Goal: Information Seeking & Learning: Learn about a topic

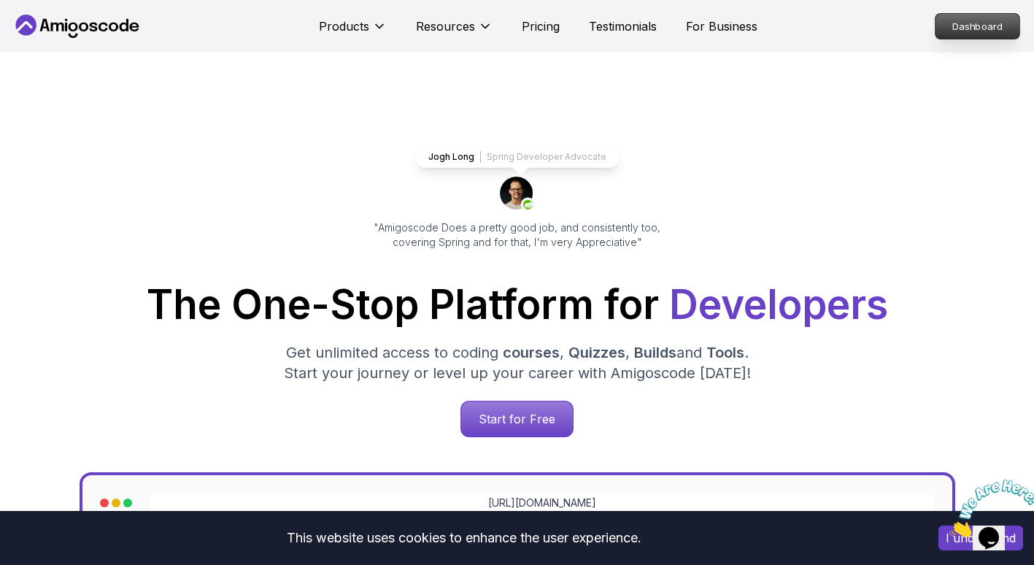
click at [955, 32] on p "Dashboard" at bounding box center [977, 26] width 84 height 25
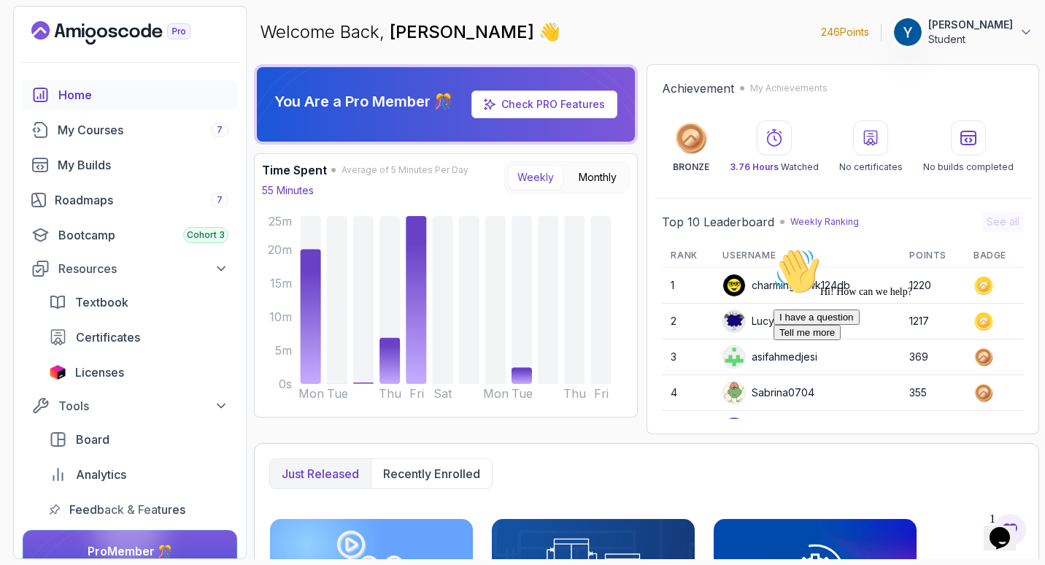
click at [115, 217] on div "Home My Courses 7 My Builds Roadmaps 7 Bootcamp Cohort 3 Resources Textbook Cer…" at bounding box center [130, 302] width 214 height 444
click at [117, 206] on div "Roadmaps 7" at bounding box center [142, 200] width 174 height 18
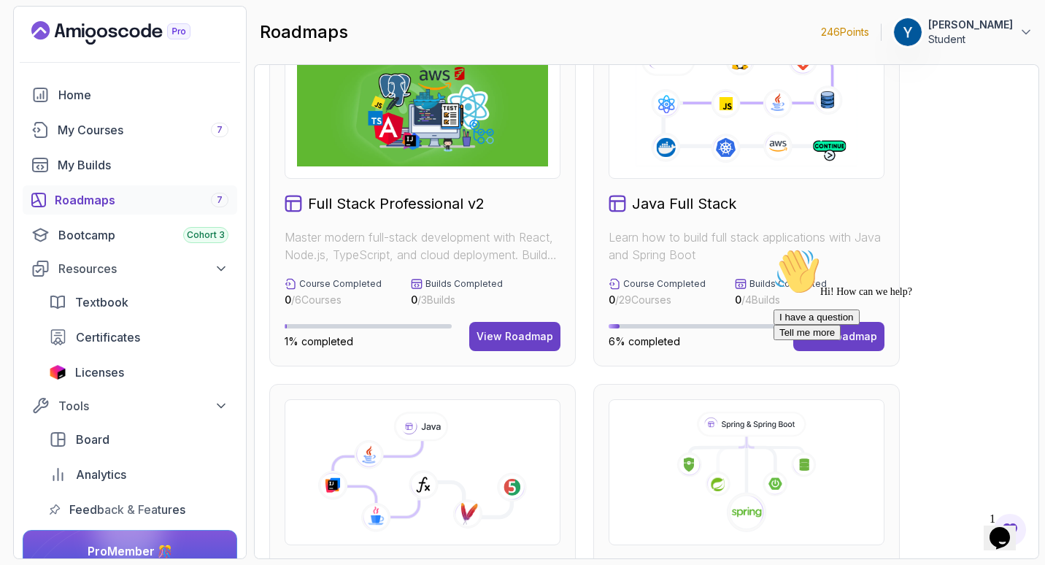
scroll to position [66, 0]
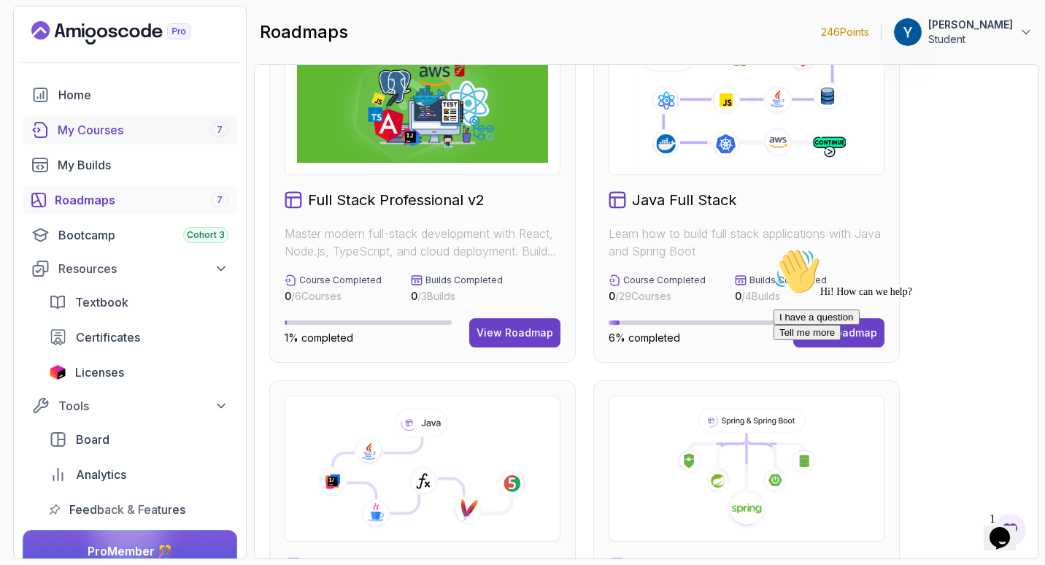
click at [146, 136] on div "My Courses 7" at bounding box center [143, 130] width 171 height 18
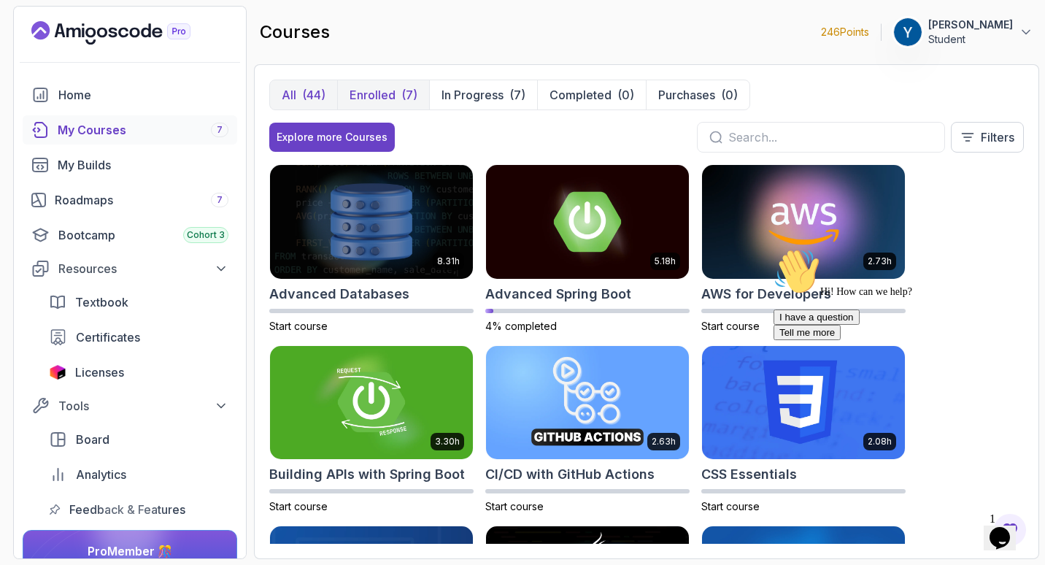
click at [406, 89] on div "(7)" at bounding box center [409, 95] width 16 height 18
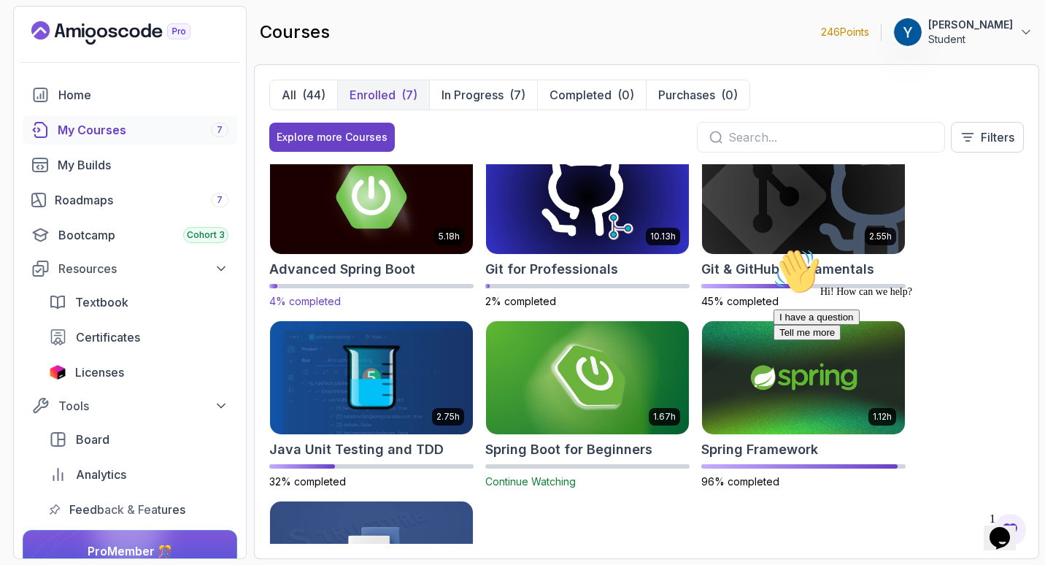
scroll to position [27, 0]
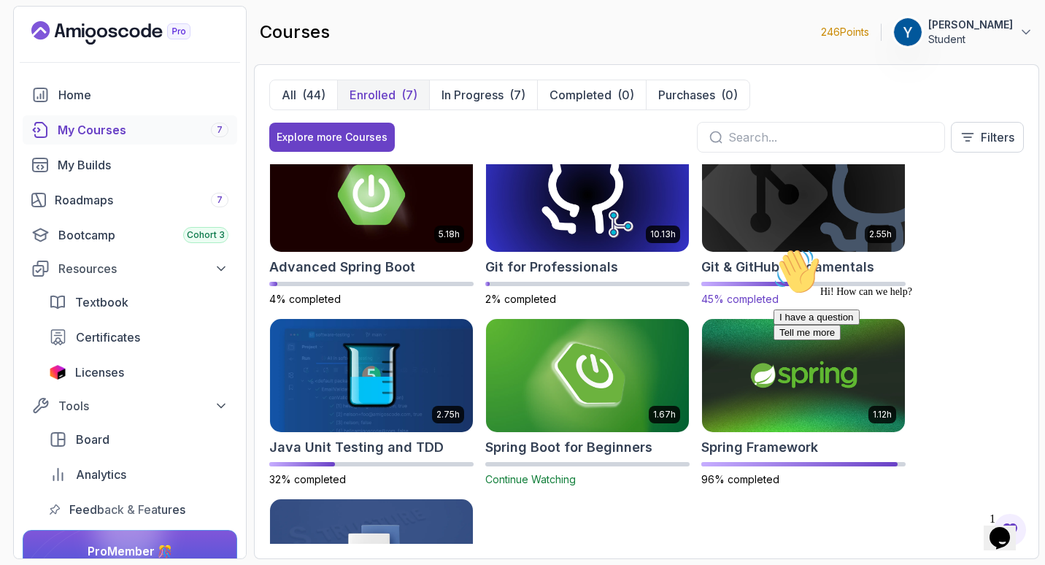
click at [796, 241] on img at bounding box center [803, 194] width 213 height 119
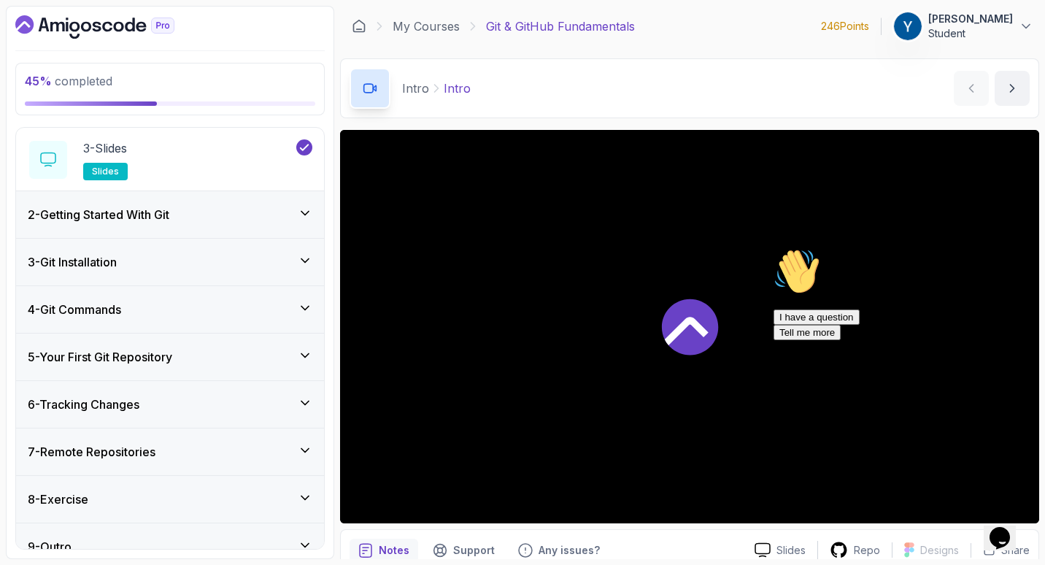
click at [151, 396] on div "6 - Tracking Changes" at bounding box center [170, 404] width 284 height 18
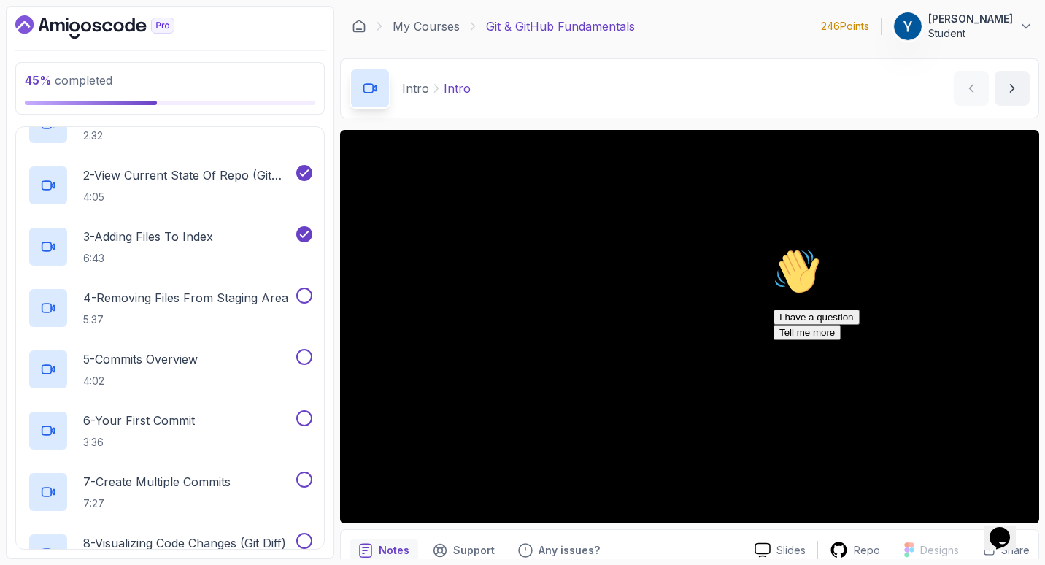
scroll to position [318, 0]
click at [201, 298] on p "4 - Removing Files From Staging Area" at bounding box center [185, 297] width 205 height 18
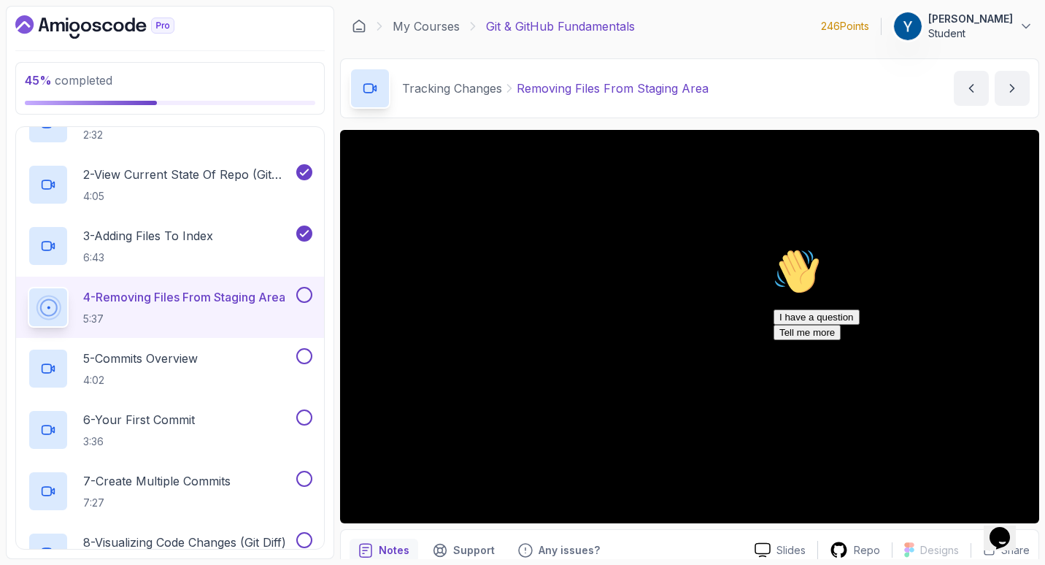
click at [773, 248] on icon "Chat attention grabber" at bounding box center [773, 248] width 0 height 0
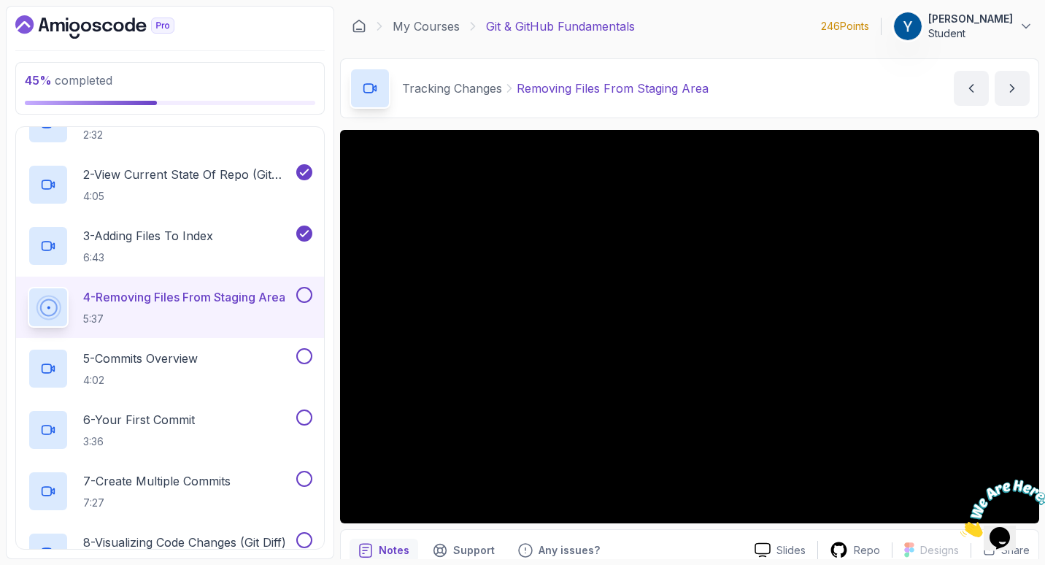
click at [309, 288] on div at bounding box center [302, 295] width 19 height 16
click at [301, 291] on button at bounding box center [304, 295] width 16 height 16
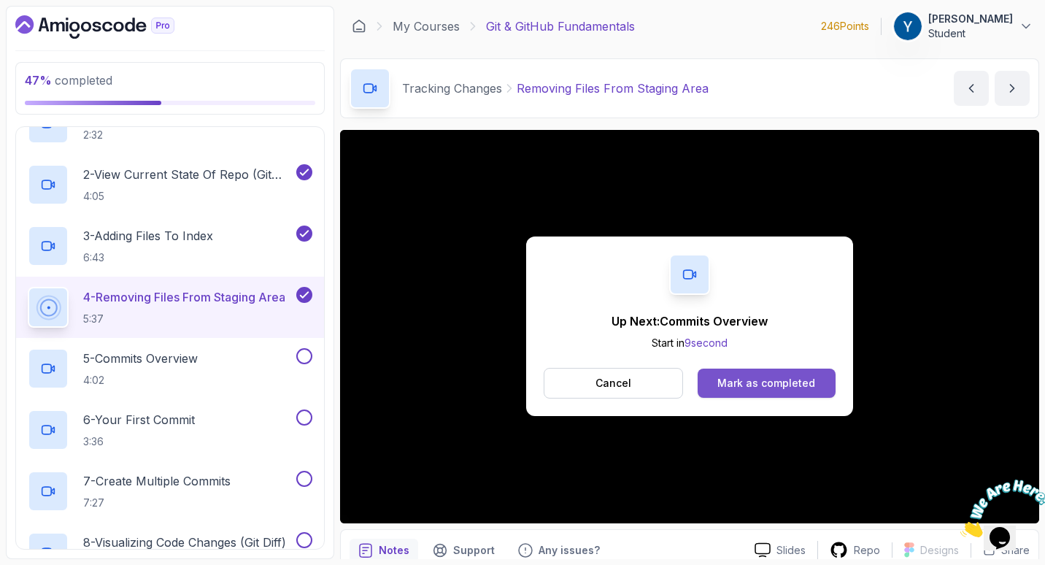
click at [729, 382] on div "Mark as completed" at bounding box center [766, 383] width 98 height 15
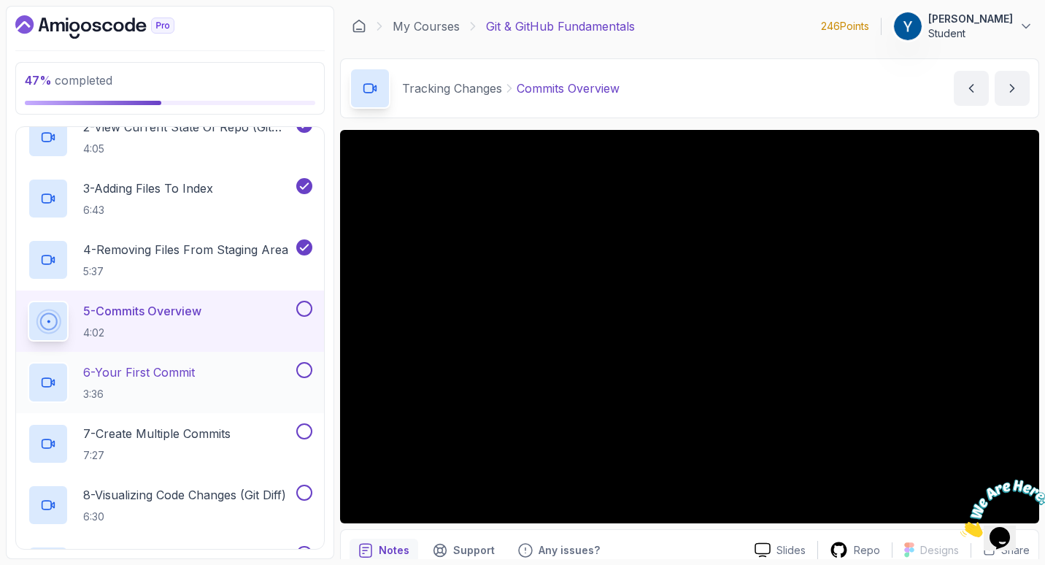
scroll to position [371, 0]
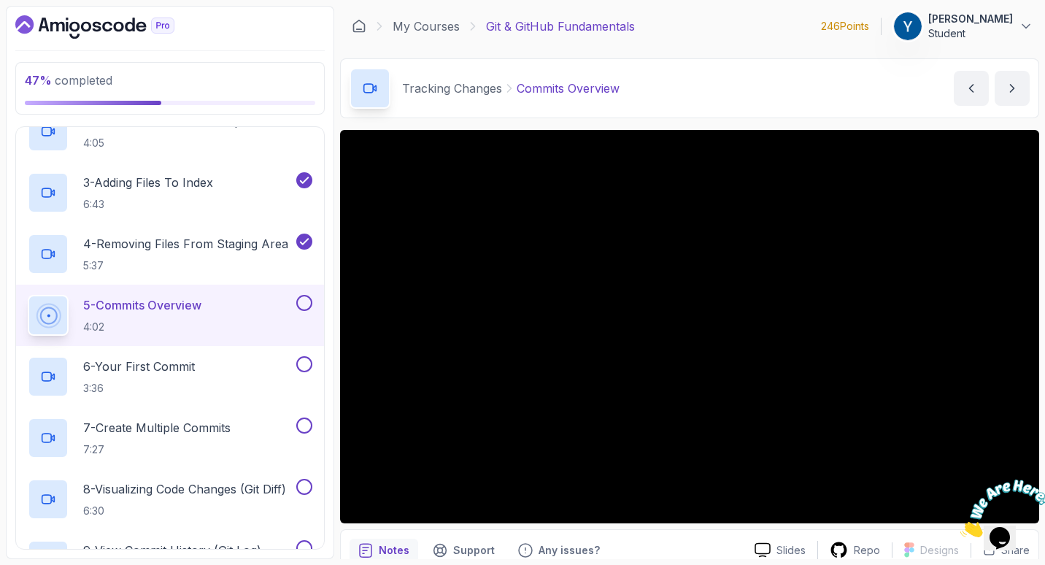
click at [300, 300] on button at bounding box center [304, 303] width 16 height 16
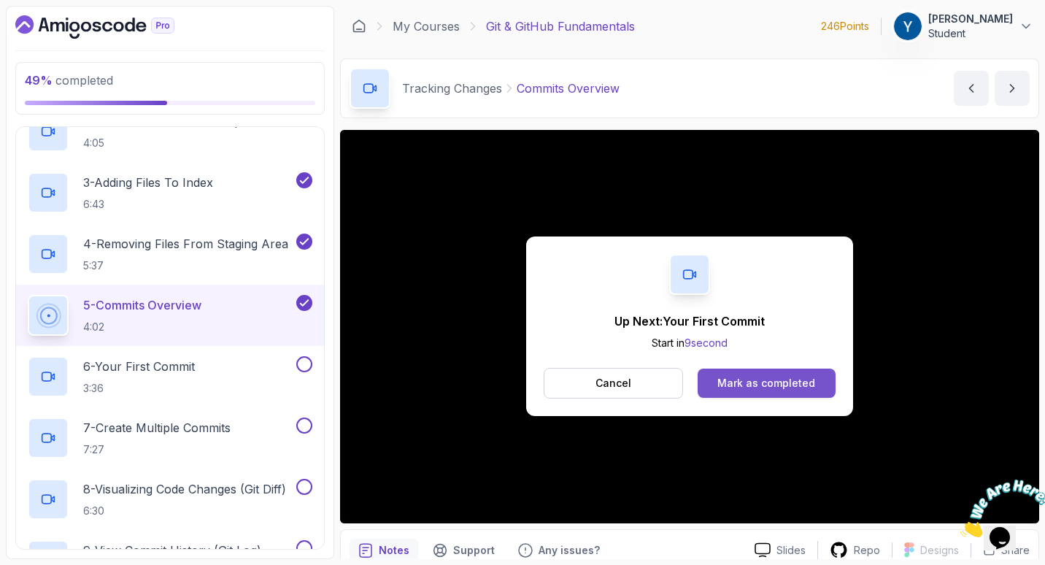
click at [714, 373] on button "Mark as completed" at bounding box center [766, 382] width 138 height 29
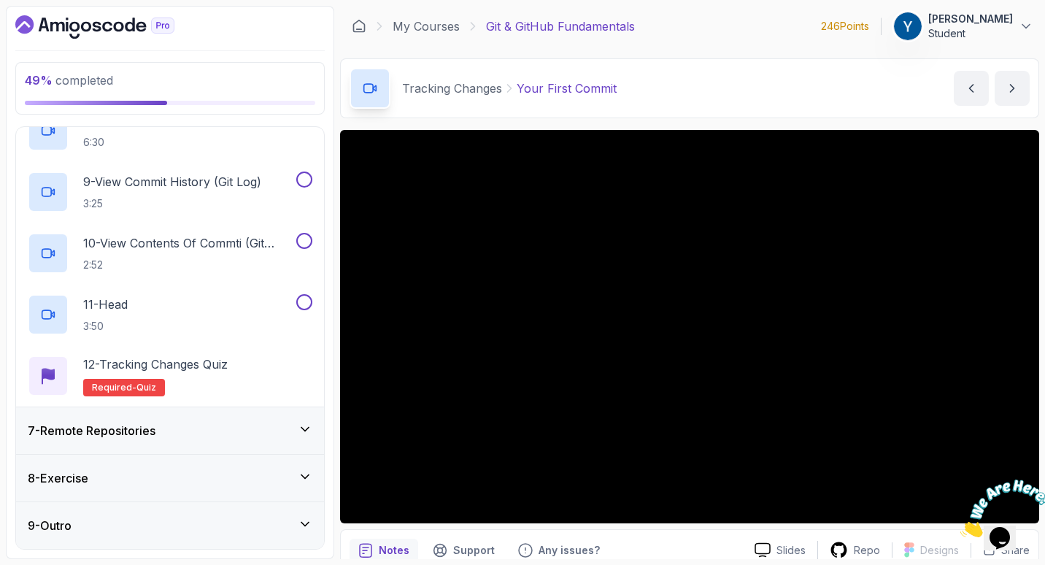
click at [193, 418] on div "7 - Remote Repositories" at bounding box center [170, 430] width 308 height 47
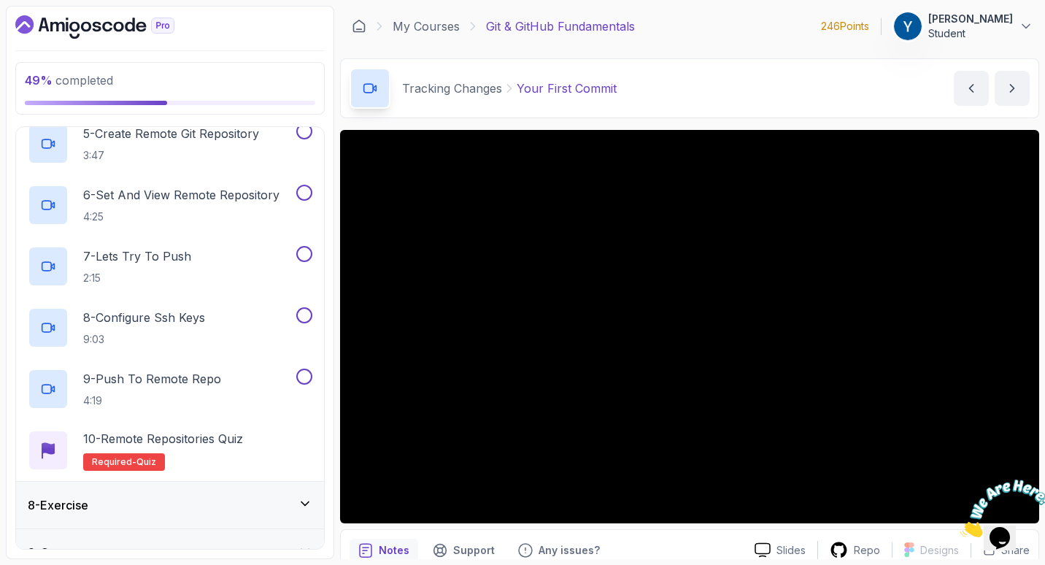
scroll to position [617, 0]
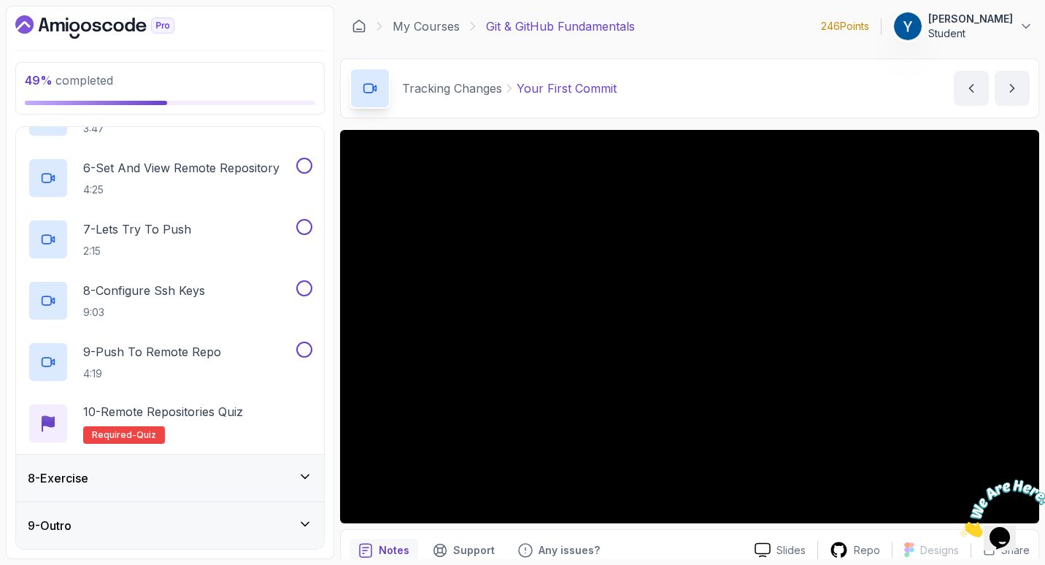
click at [165, 468] on div "8 - Exercise" at bounding box center [170, 477] width 308 height 47
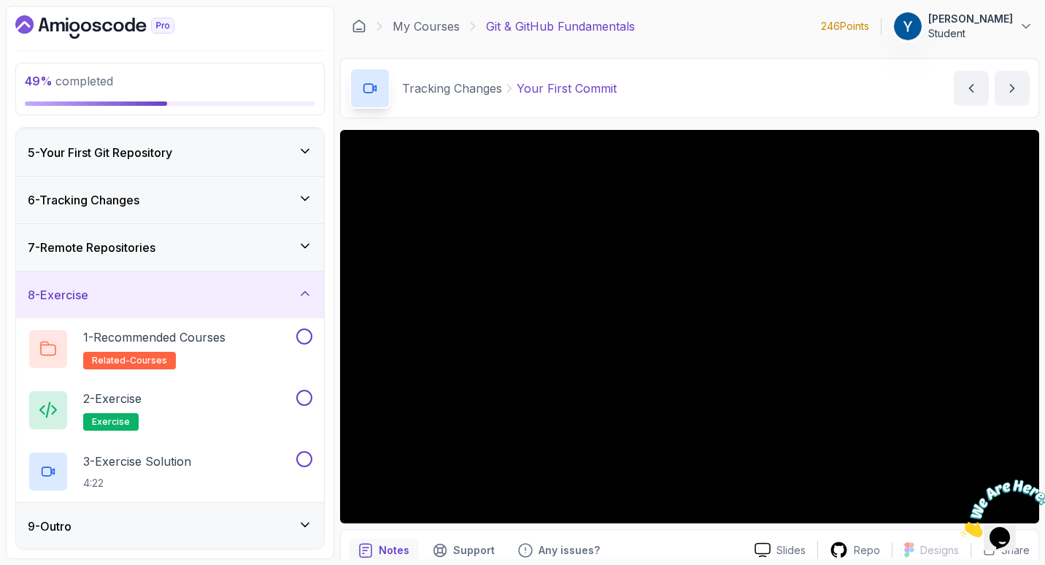
scroll to position [0, 0]
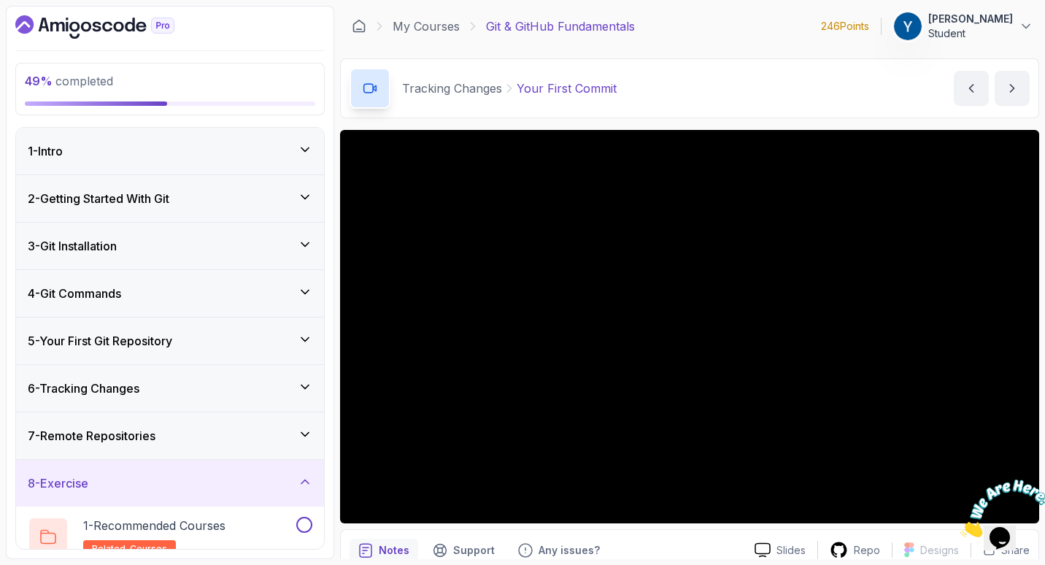
click at [177, 419] on div "7 - Remote Repositories" at bounding box center [170, 435] width 308 height 47
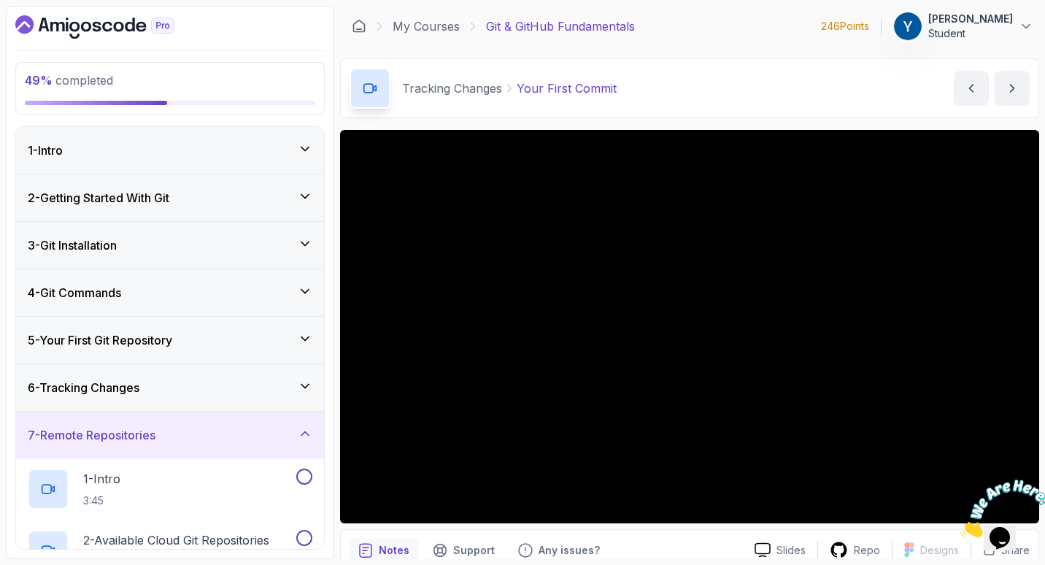
click at [196, 402] on div "6 - Tracking Changes" at bounding box center [170, 387] width 308 height 47
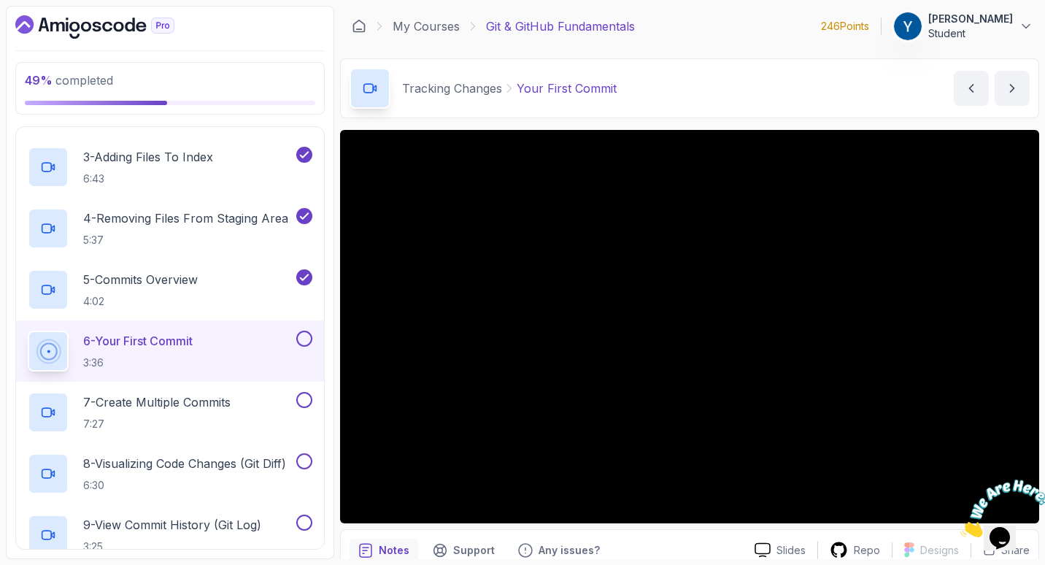
scroll to position [398, 0]
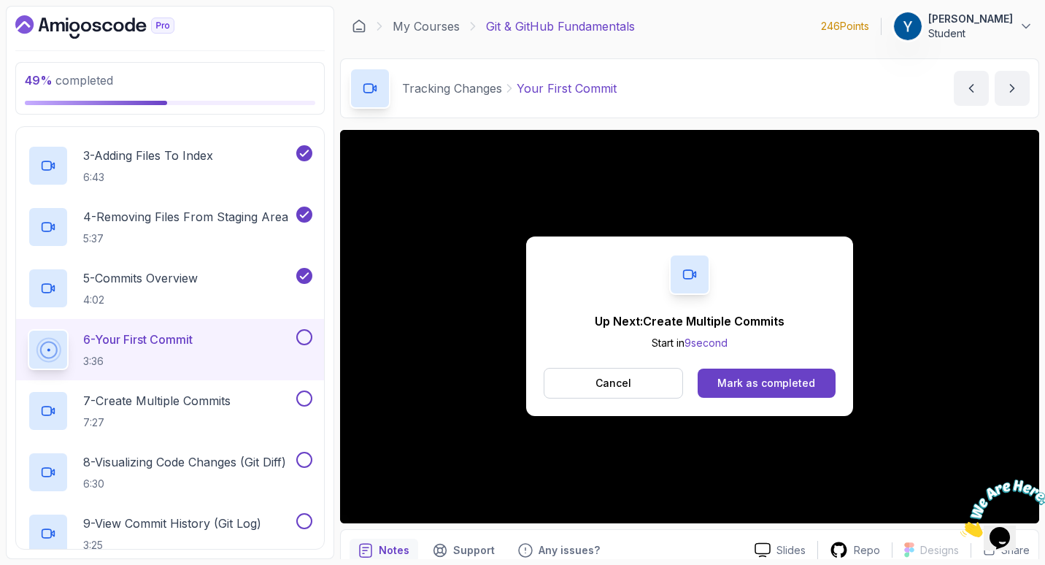
click at [670, 355] on div "Up Next: Create Multiple Commits Start in 9 second Cancel Mark as completed" at bounding box center [689, 325] width 327 height 179
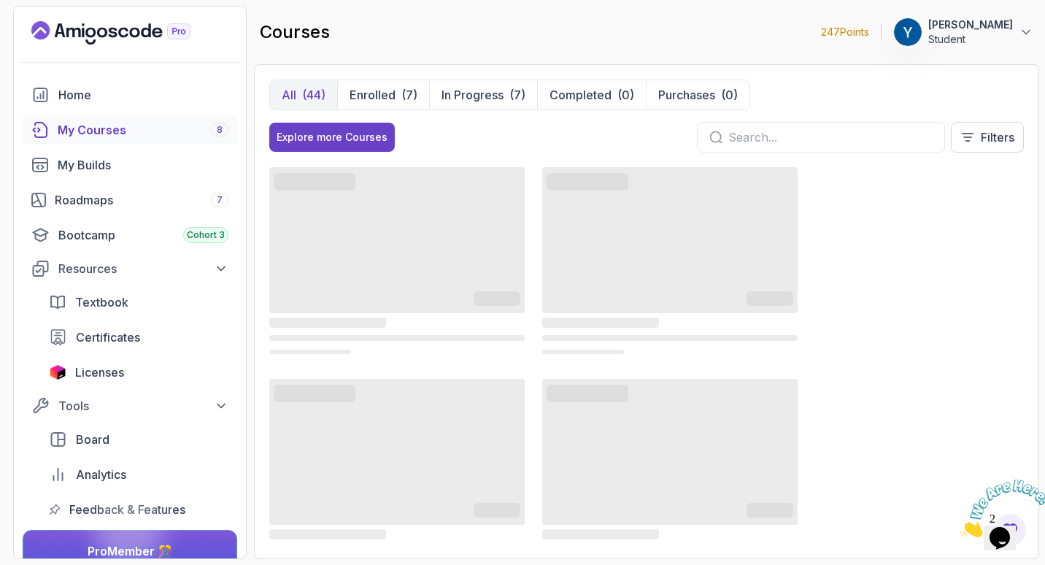
click at [747, 131] on input "text" at bounding box center [830, 137] width 204 height 18
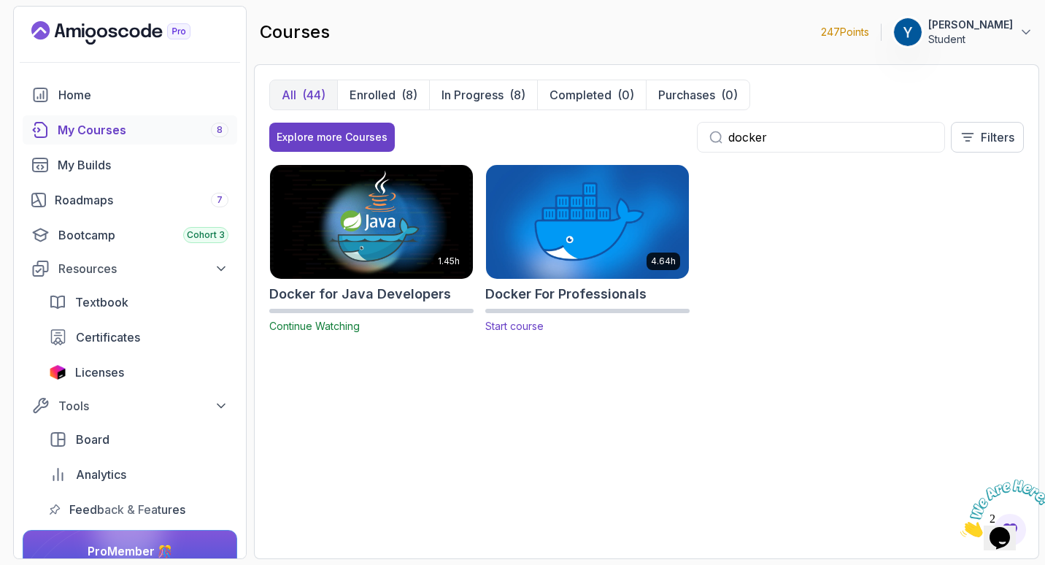
type input "docker"
click at [616, 232] on img at bounding box center [587, 221] width 213 height 119
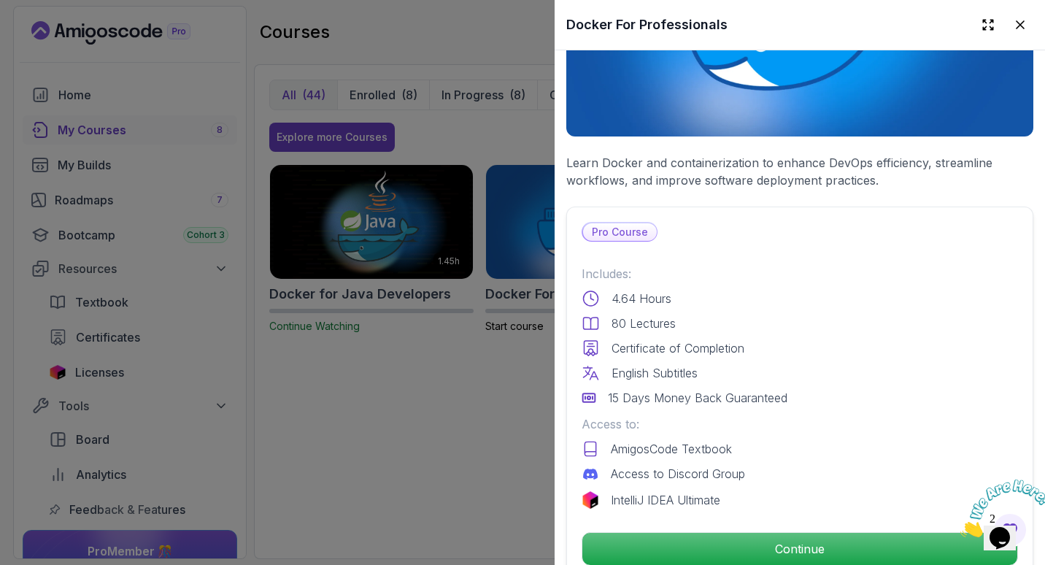
scroll to position [365, 0]
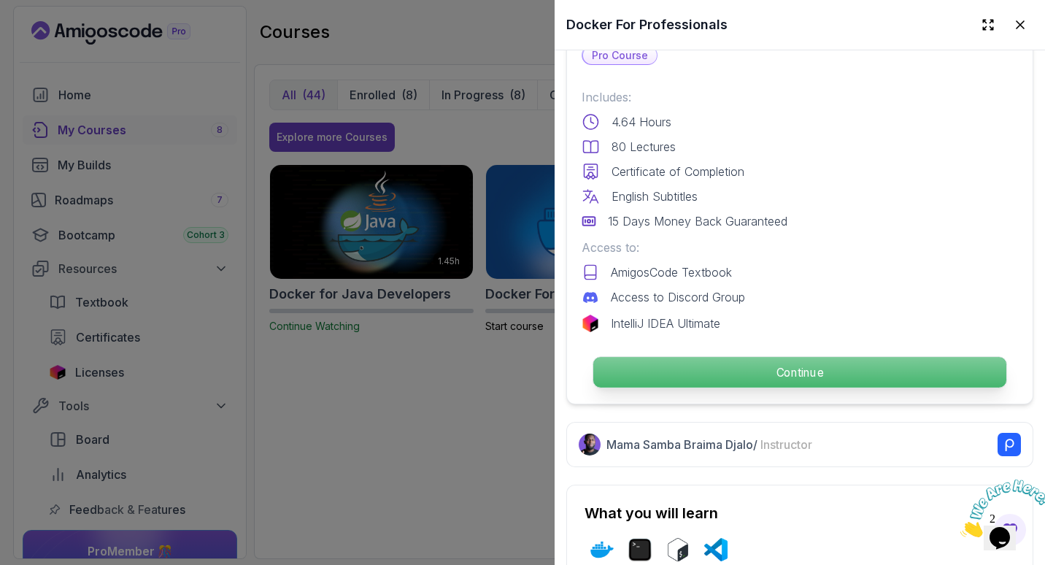
click at [692, 365] on p "Continue" at bounding box center [799, 372] width 413 height 31
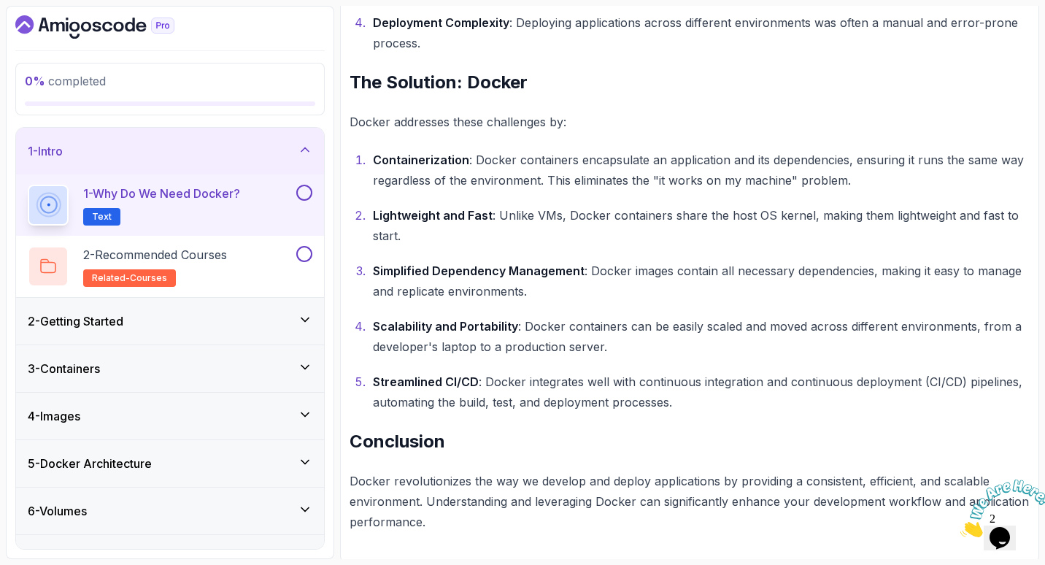
scroll to position [889, 0]
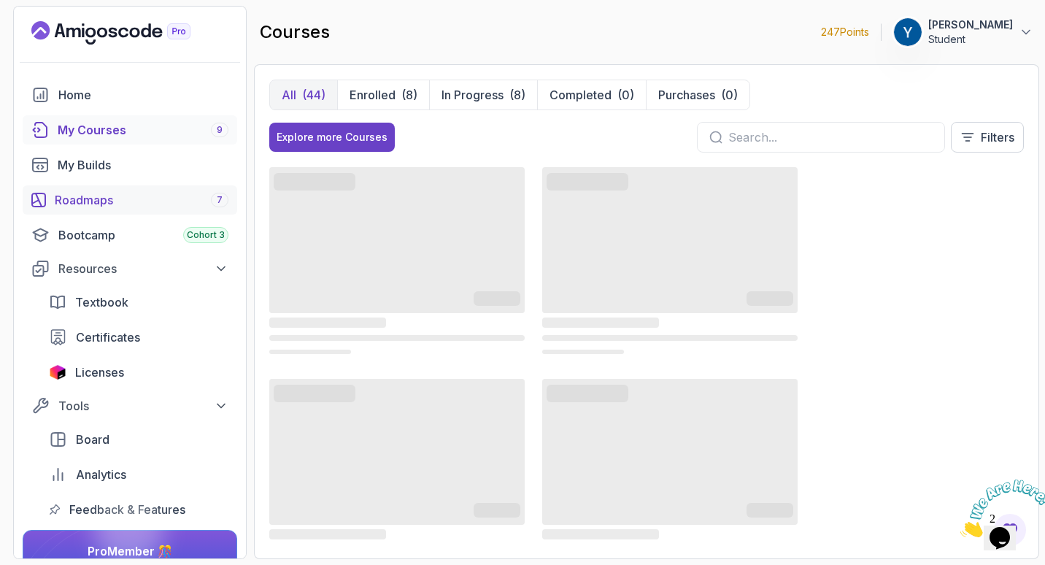
click at [131, 193] on div "Roadmaps 7" at bounding box center [142, 200] width 174 height 18
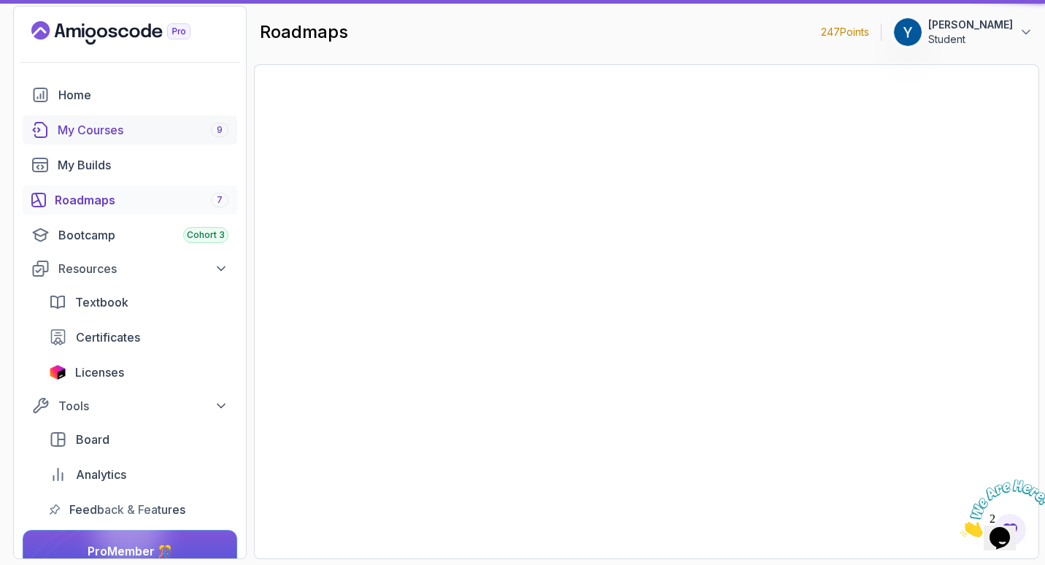
click at [184, 138] on div "My Courses 9" at bounding box center [143, 130] width 171 height 18
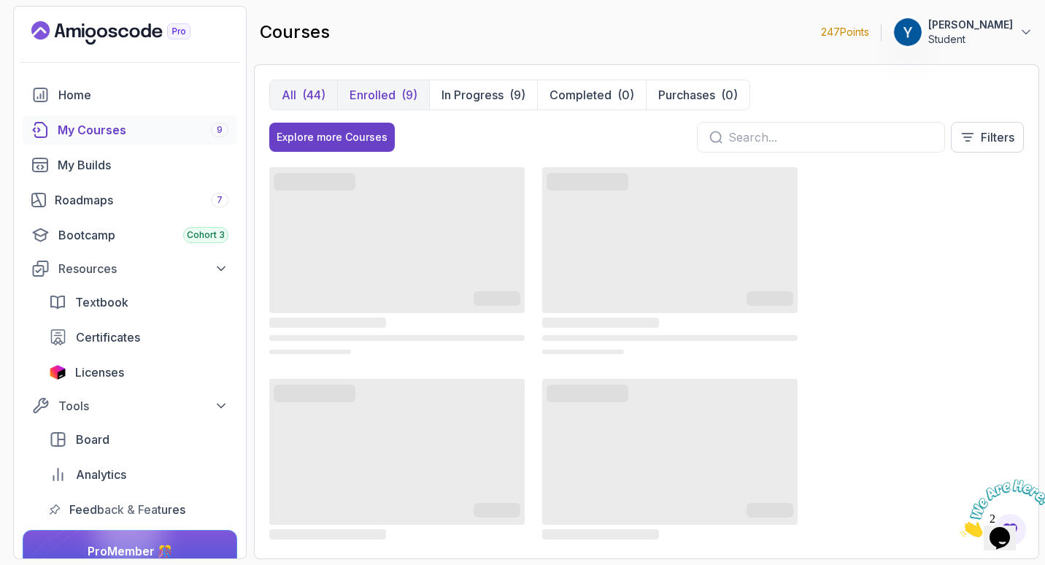
click at [411, 91] on div "(9)" at bounding box center [409, 95] width 16 height 18
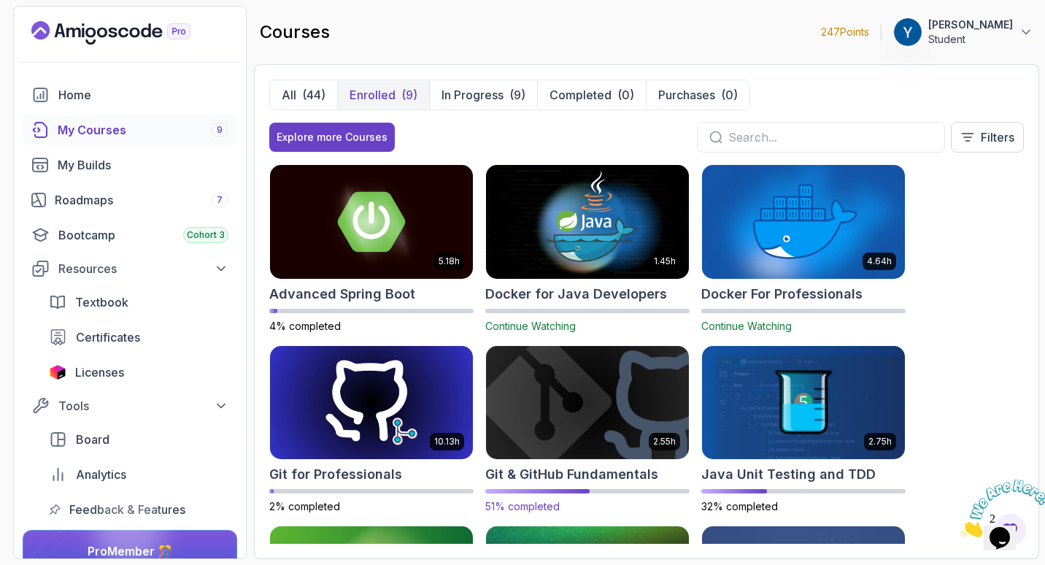
click at [581, 433] on img at bounding box center [587, 402] width 213 height 119
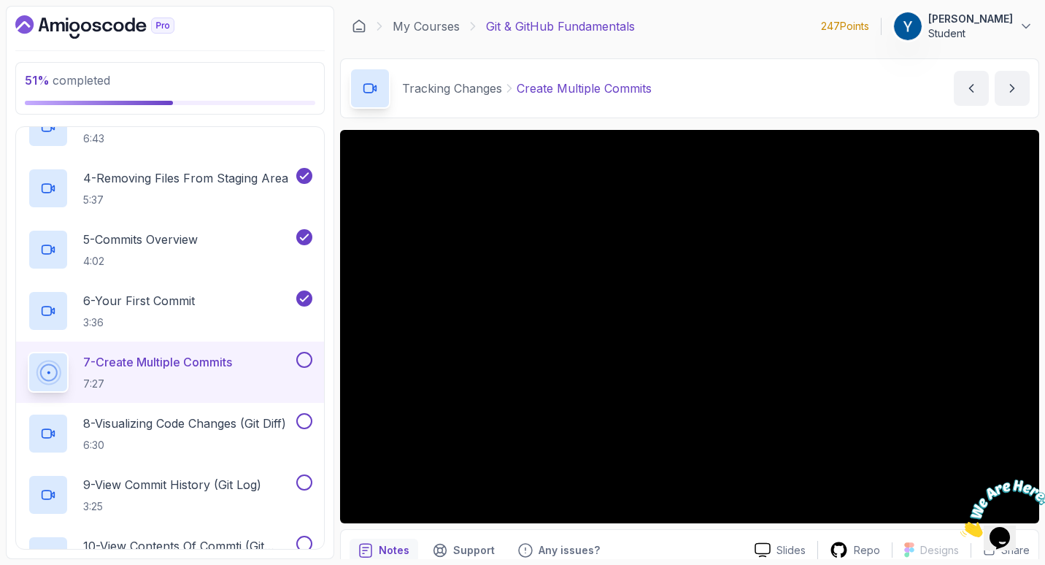
scroll to position [438, 0]
click at [208, 345] on div "7 - Create Multiple Commits 7:27" at bounding box center [170, 371] width 308 height 61
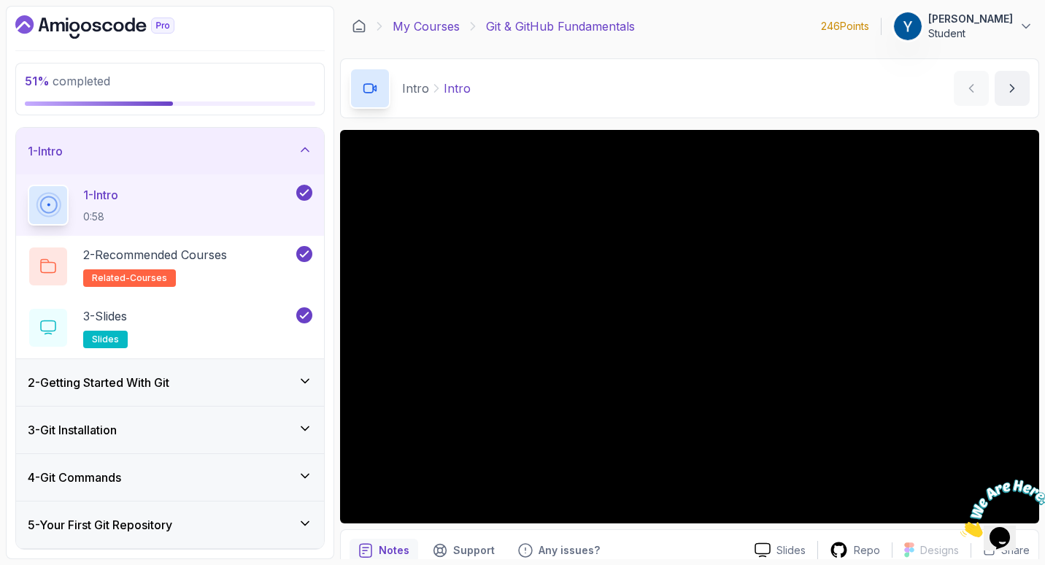
click at [419, 20] on link "My Courses" at bounding box center [425, 27] width 67 height 18
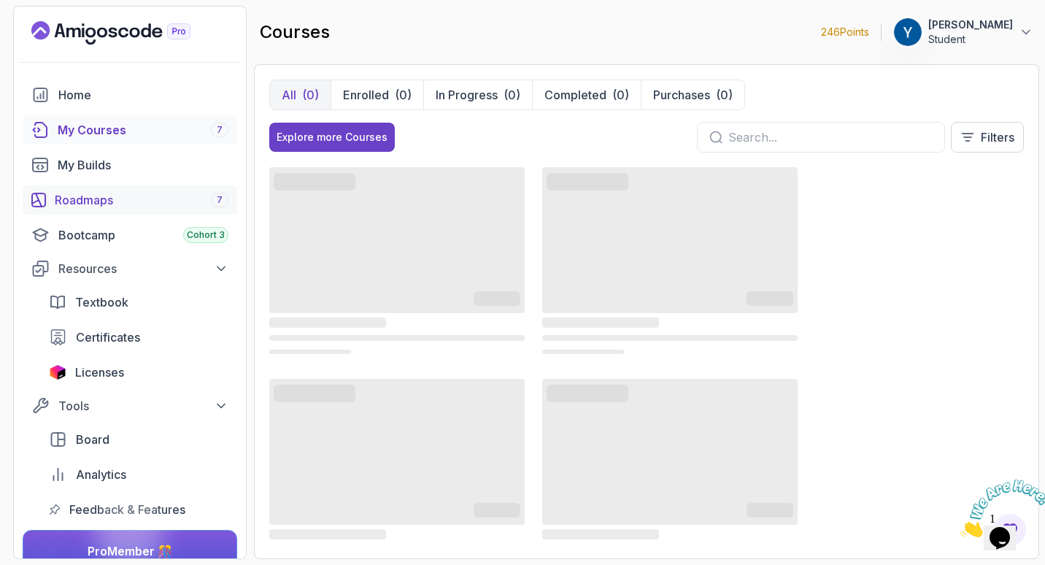
click at [130, 208] on div "Roadmaps 7" at bounding box center [142, 200] width 174 height 18
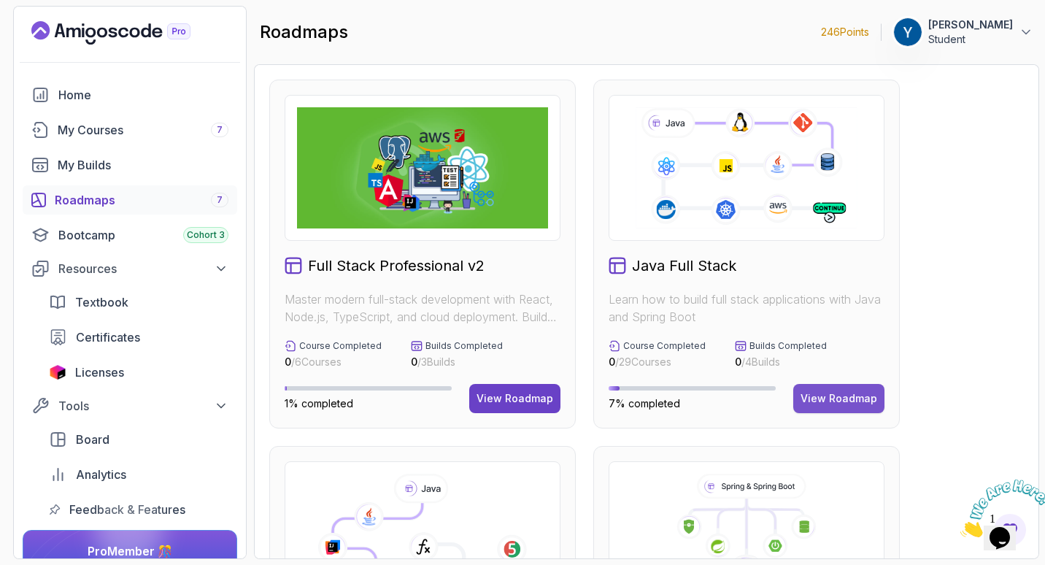
click at [839, 398] on div "View Roadmap" at bounding box center [838, 398] width 77 height 15
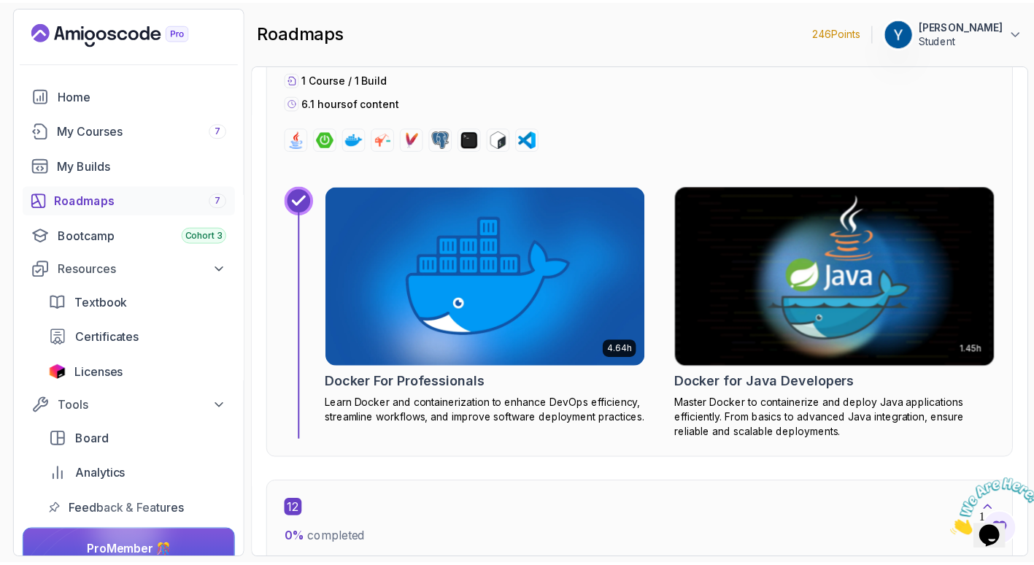
scroll to position [7442, 0]
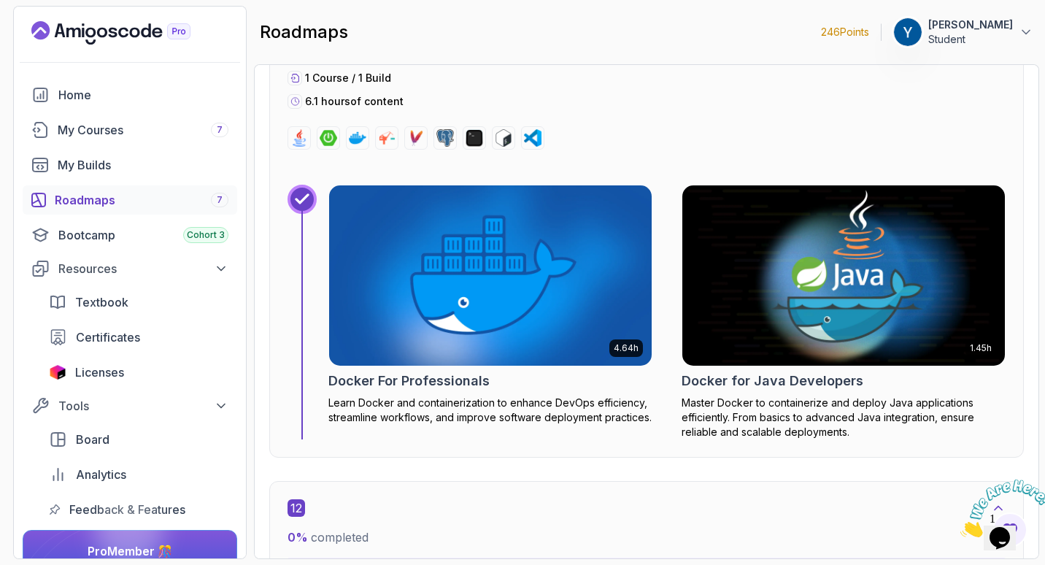
drag, startPoint x: 791, startPoint y: 383, endPoint x: 731, endPoint y: 311, distance: 93.2
click at [731, 311] on img at bounding box center [843, 275] width 338 height 190
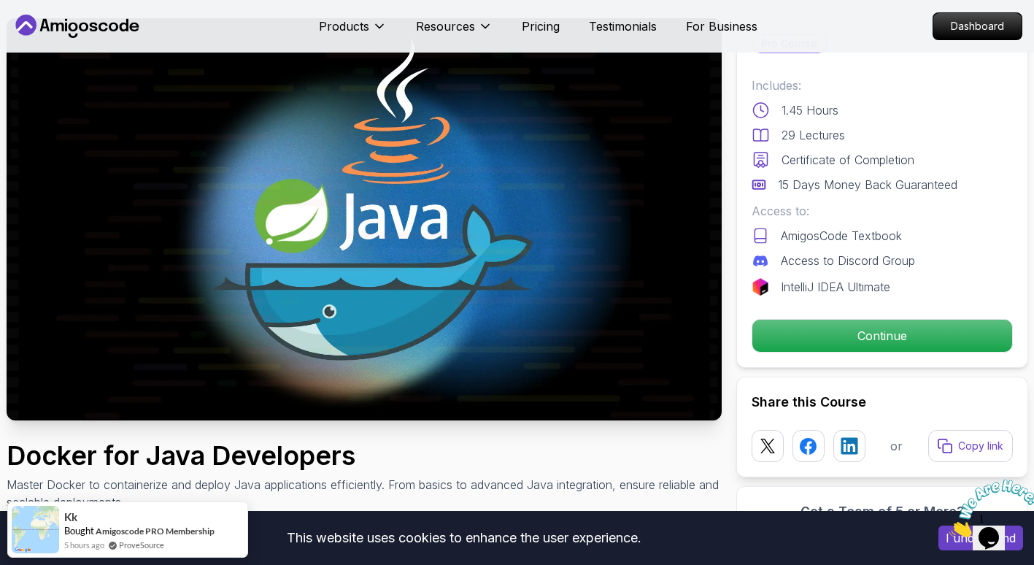
scroll to position [73, 0]
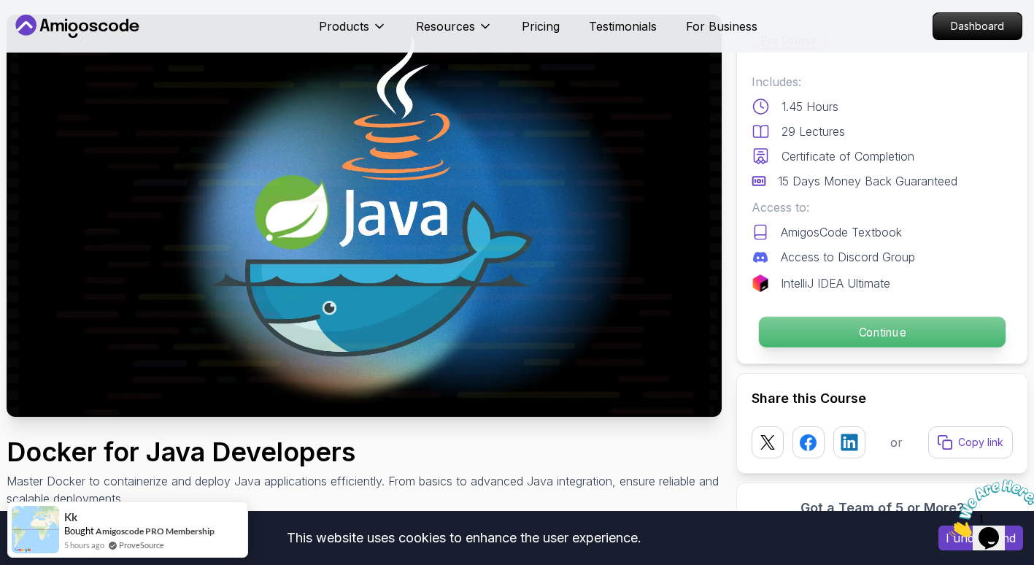
click at [793, 320] on p "Continue" at bounding box center [881, 332] width 247 height 31
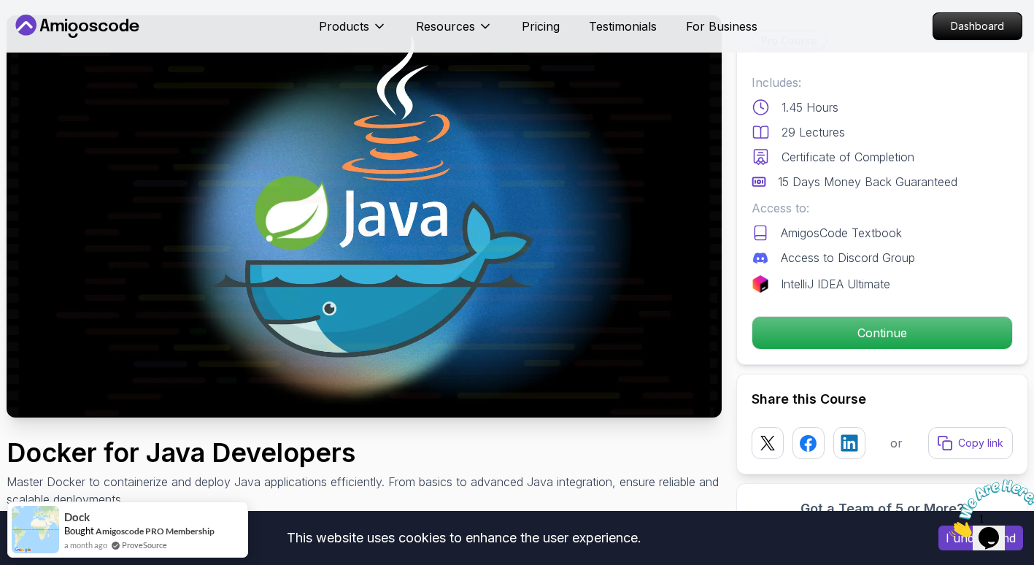
scroll to position [73, 0]
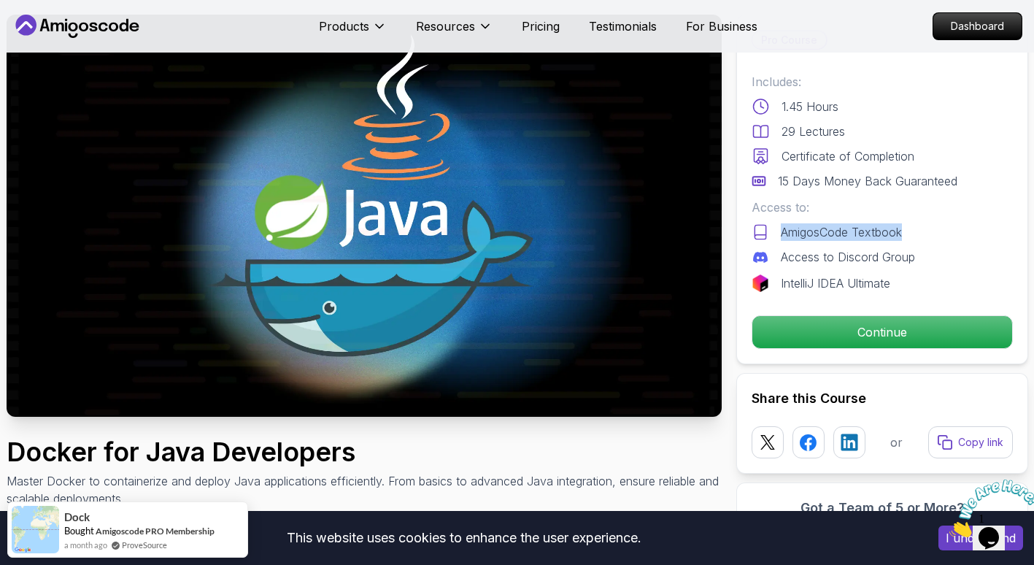
drag, startPoint x: 781, startPoint y: 233, endPoint x: 913, endPoint y: 232, distance: 132.8
click at [913, 232] on div "AmigosCode Textbook" at bounding box center [881, 232] width 261 height 18
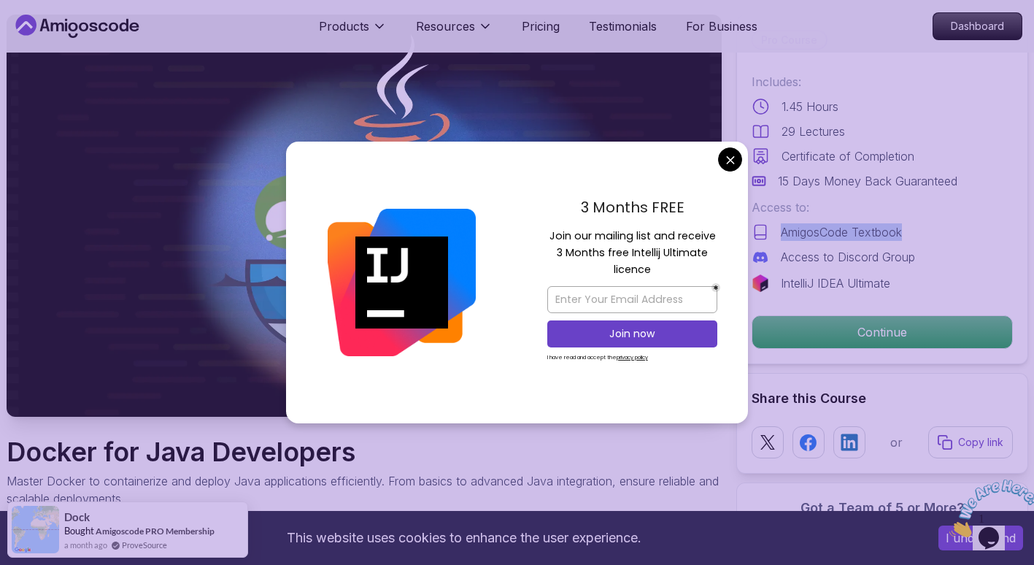
drag, startPoint x: 913, startPoint y: 232, endPoint x: 859, endPoint y: 237, distance: 54.2
click at [859, 237] on p "AmigosCode Textbook" at bounding box center [841, 232] width 121 height 18
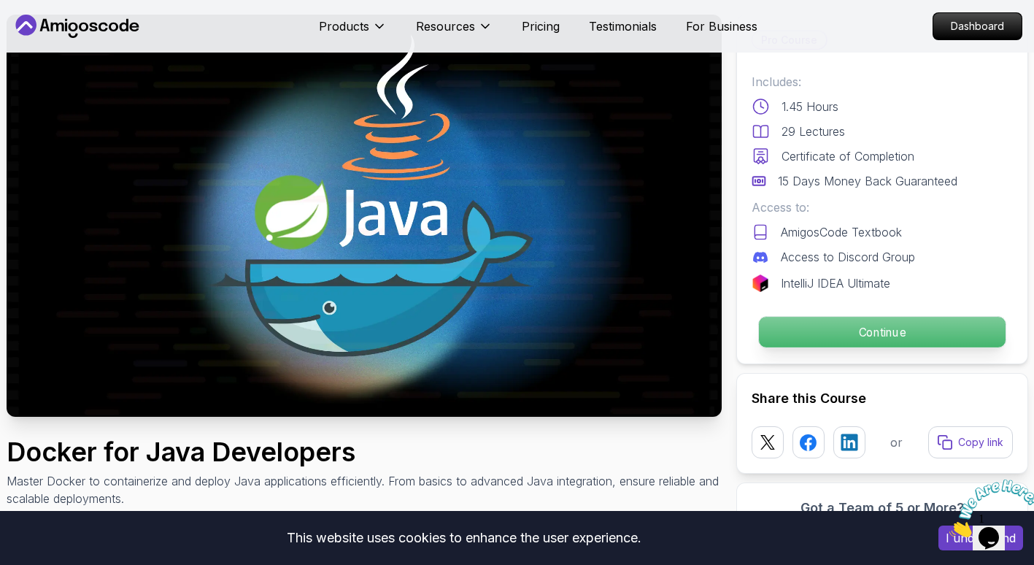
click at [810, 322] on p "Continue" at bounding box center [881, 332] width 247 height 31
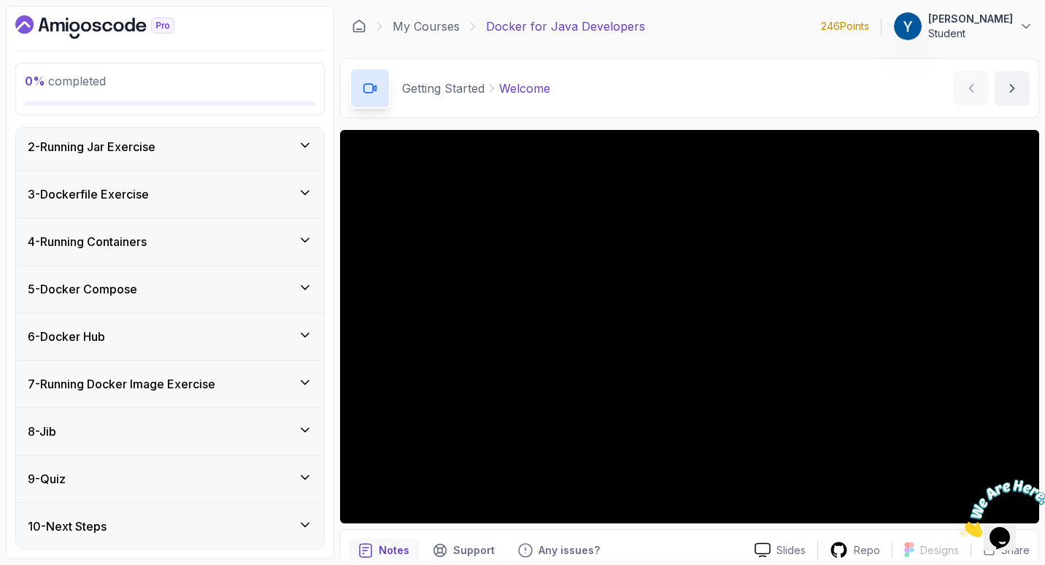
click at [188, 155] on div "2 - Running Jar Exercise" at bounding box center [170, 146] width 308 height 47
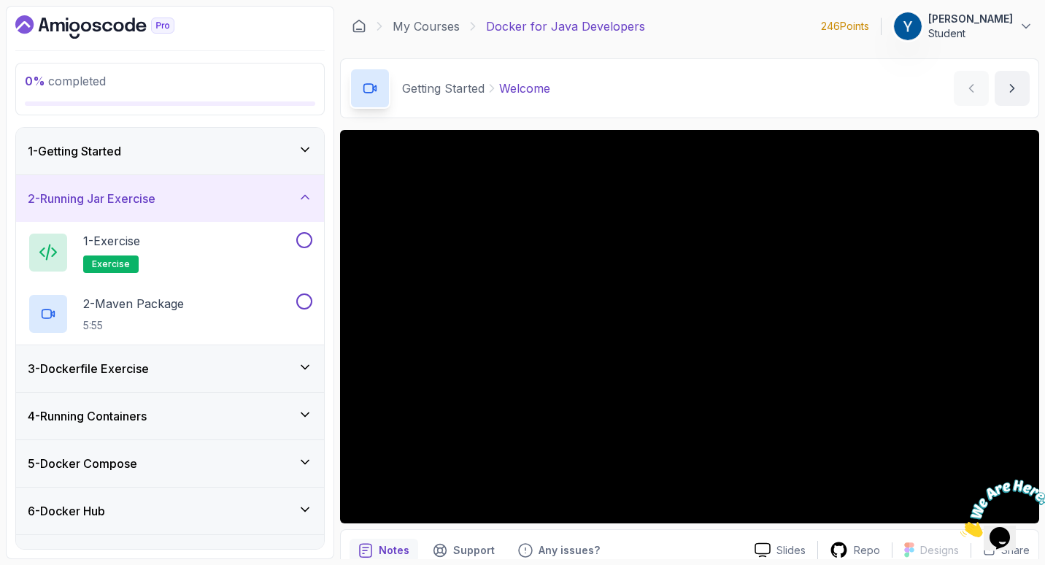
click at [234, 155] on div "1 - Getting Started" at bounding box center [170, 151] width 284 height 18
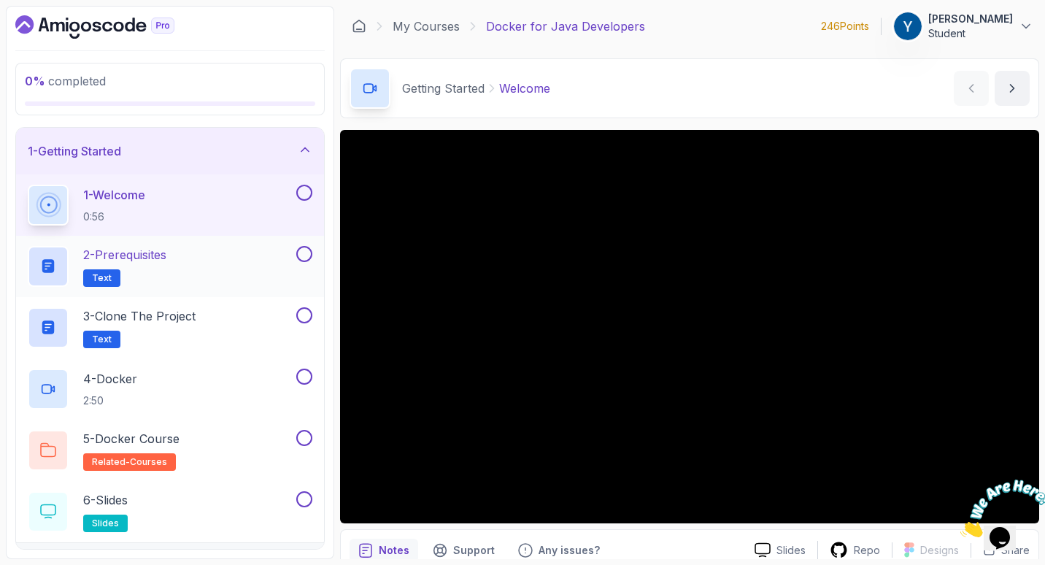
click at [204, 258] on div "2 - Prerequisites Text" at bounding box center [161, 266] width 266 height 41
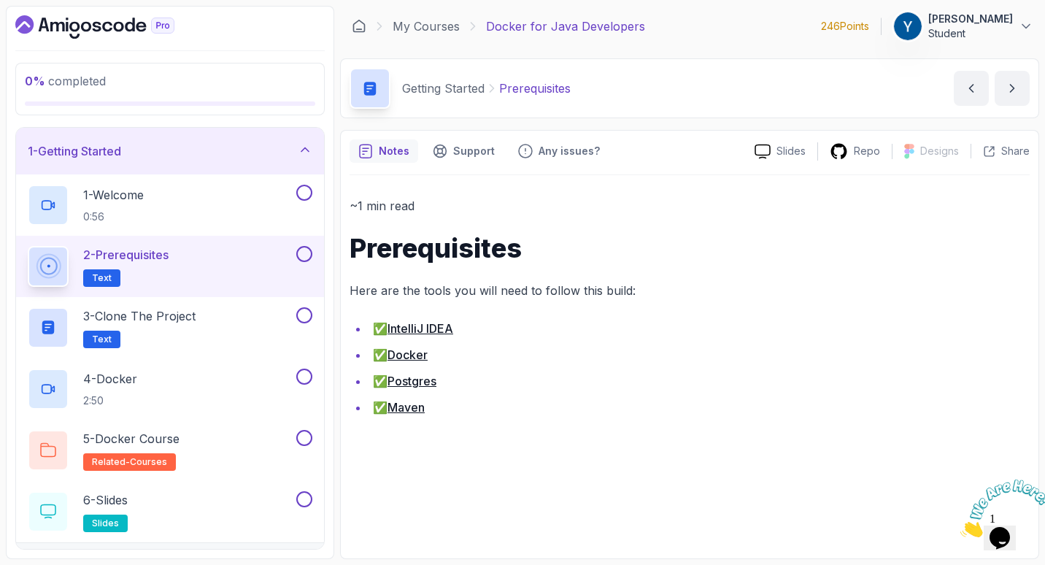
click at [414, 350] on link "Docker" at bounding box center [407, 354] width 40 height 15
